Goal: Task Accomplishment & Management: Use online tool/utility

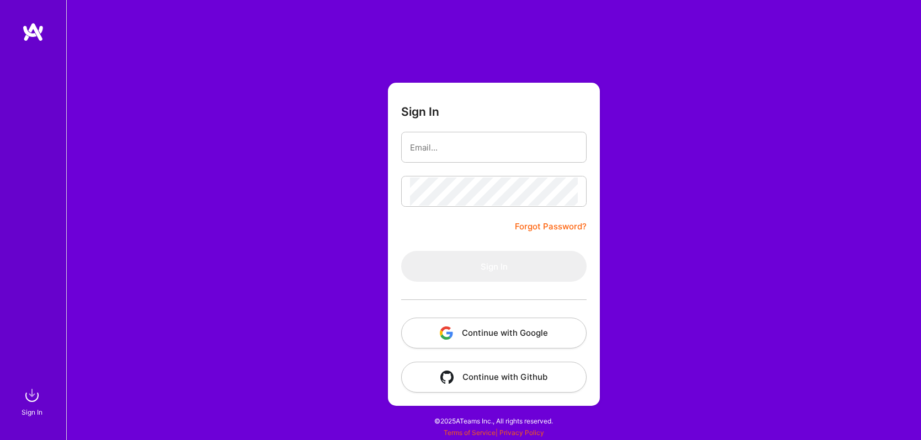
click at [521, 332] on button "Continue with Google" at bounding box center [493, 333] width 185 height 31
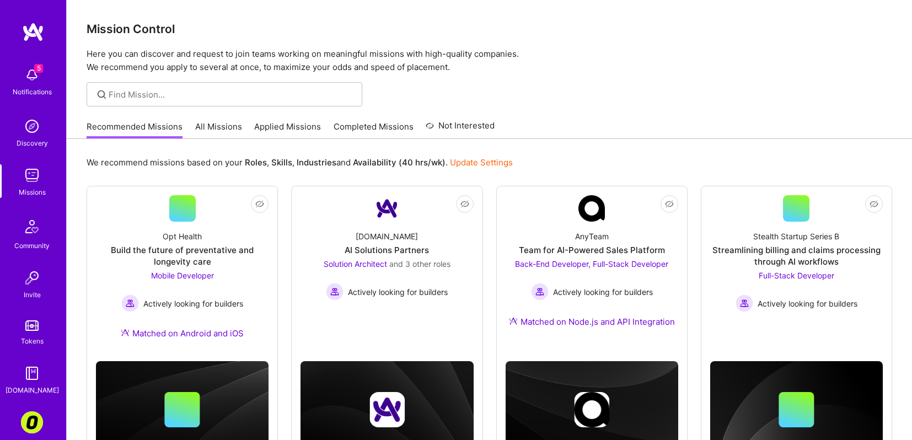
click at [220, 135] on link "All Missions" at bounding box center [218, 130] width 47 height 18
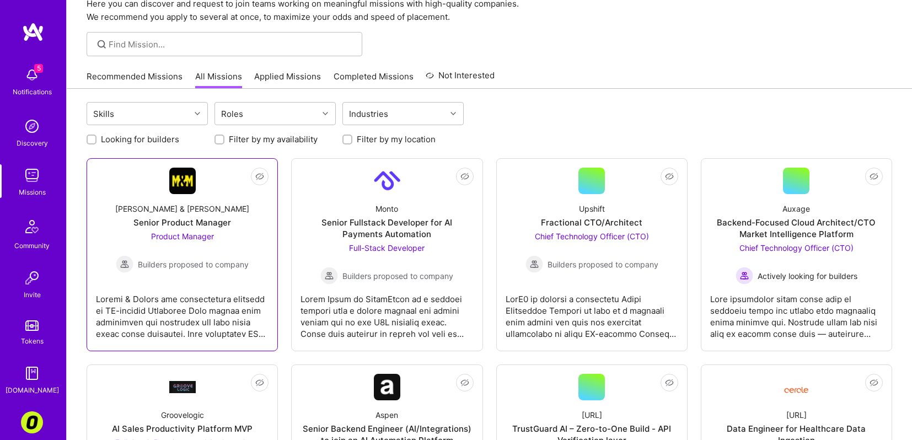
scroll to position [51, 0]
click at [766, 69] on div "Recommended Missions All Missions Applied Missions Completed Missions Not Inter…" at bounding box center [490, 76] width 806 height 24
